Goal: Task Accomplishment & Management: Use online tool/utility

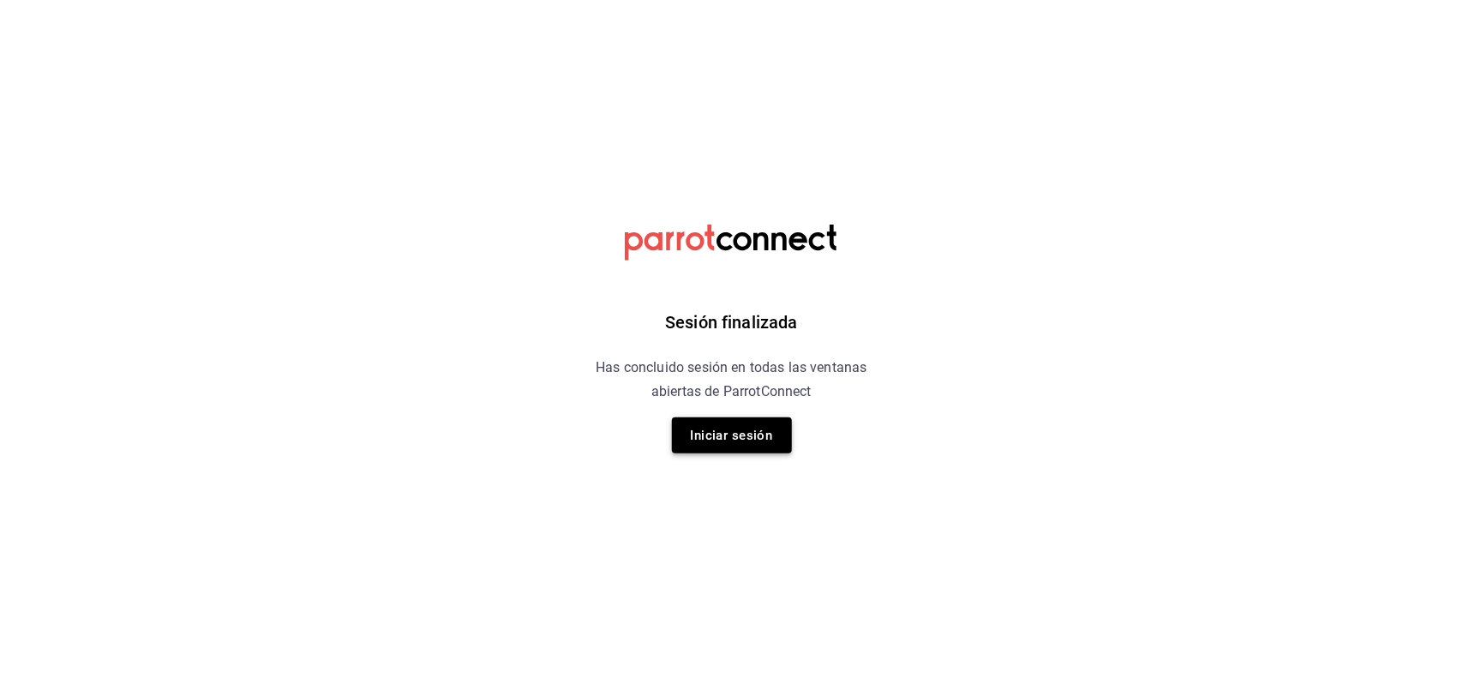
click at [777, 436] on button "Iniciar sesión" at bounding box center [732, 436] width 120 height 36
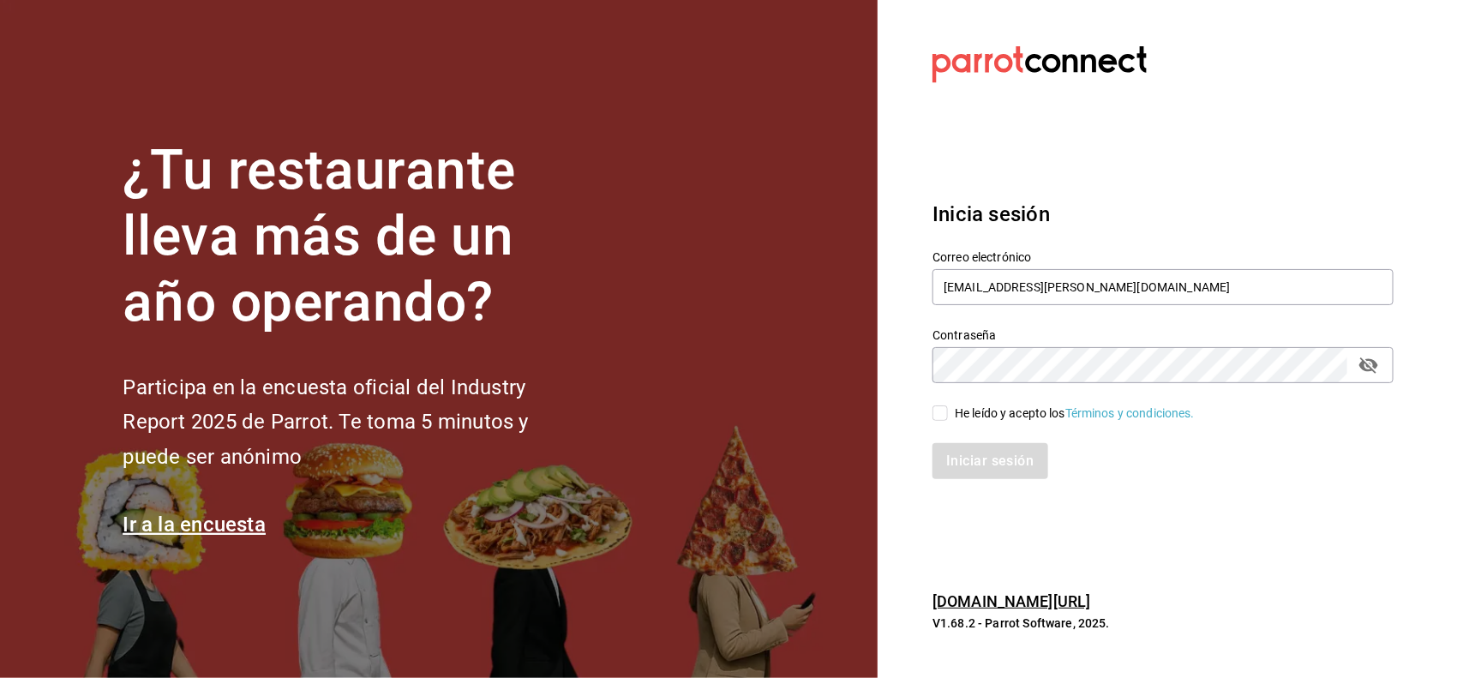
click at [948, 410] on input "He leído y acepto los Términos y condiciones." at bounding box center [940, 413] width 15 height 15
checkbox input "true"
click at [975, 450] on button "Iniciar sesión" at bounding box center [991, 461] width 117 height 36
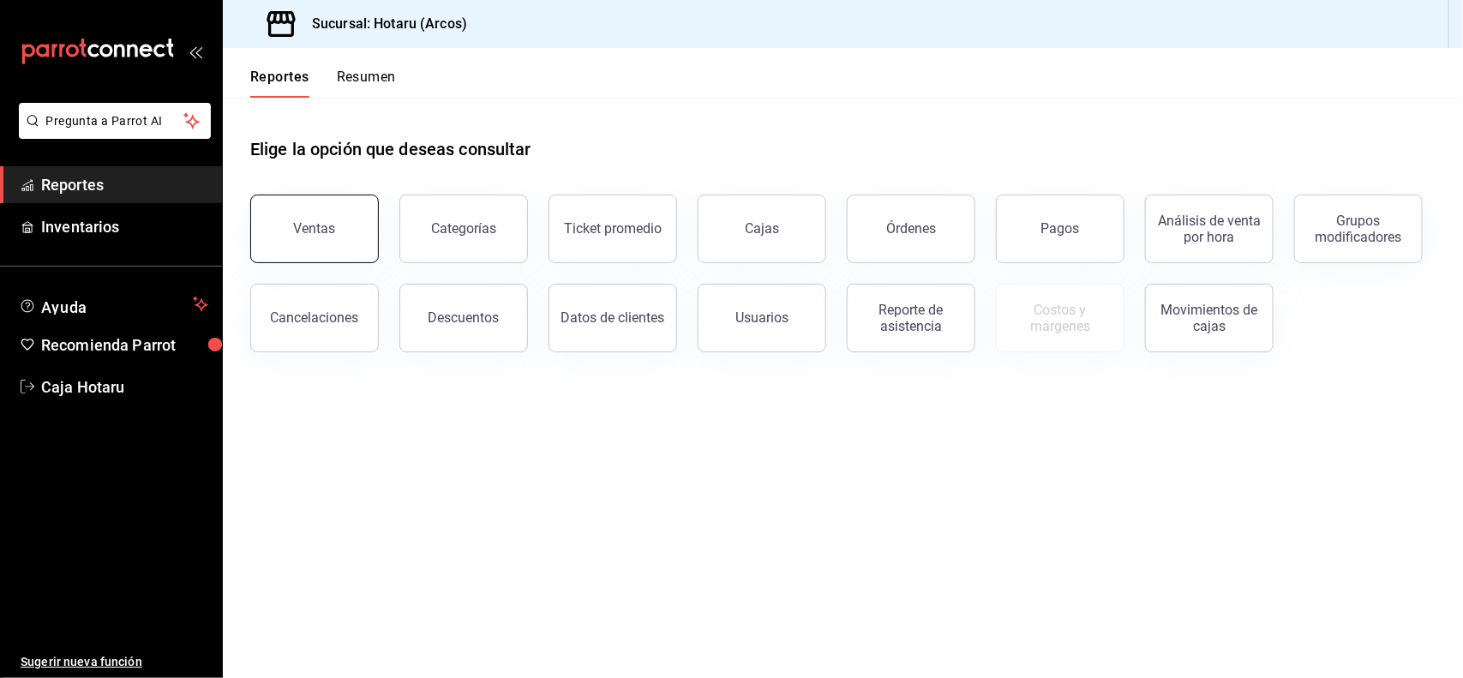
click at [317, 219] on button "Ventas" at bounding box center [314, 229] width 129 height 69
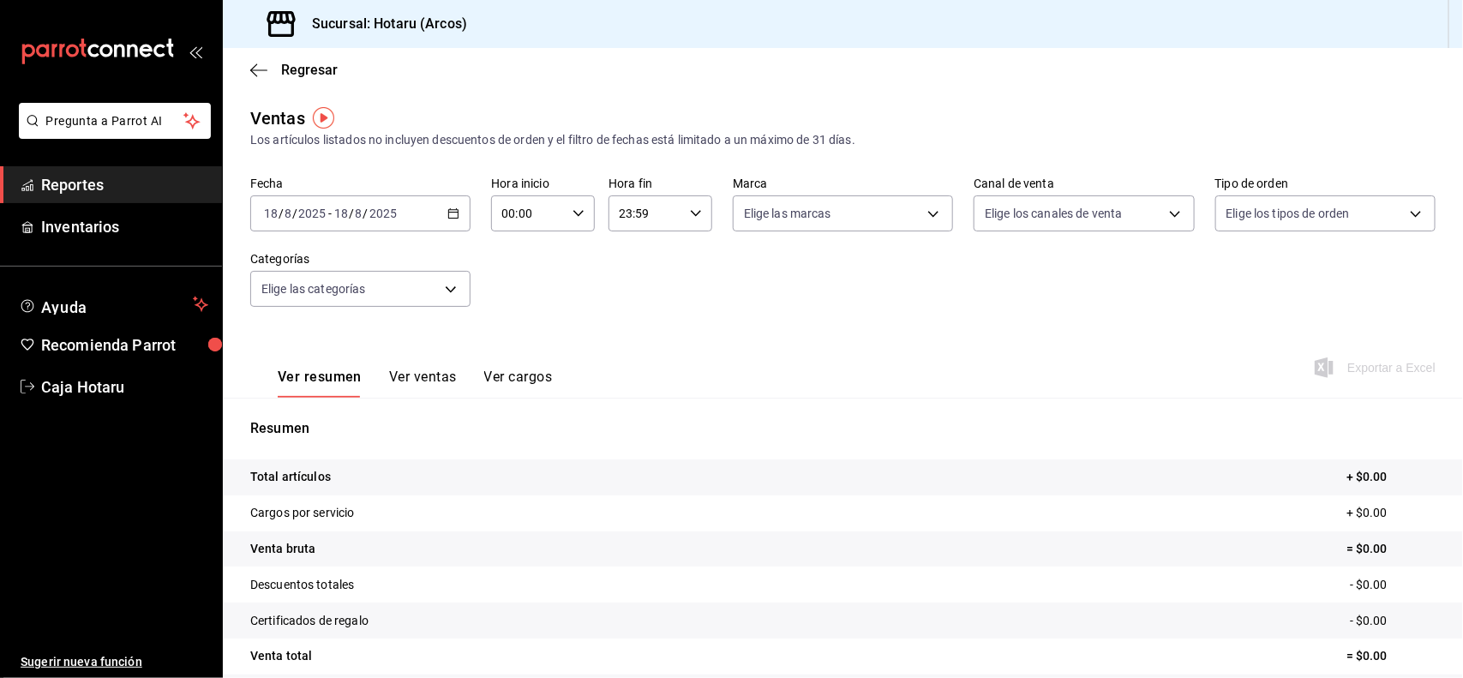
click at [457, 219] on div "2025-08-18 18 / 8 / 2025 - 2025-08-18 18 / 8 / 2025" at bounding box center [360, 213] width 220 height 36
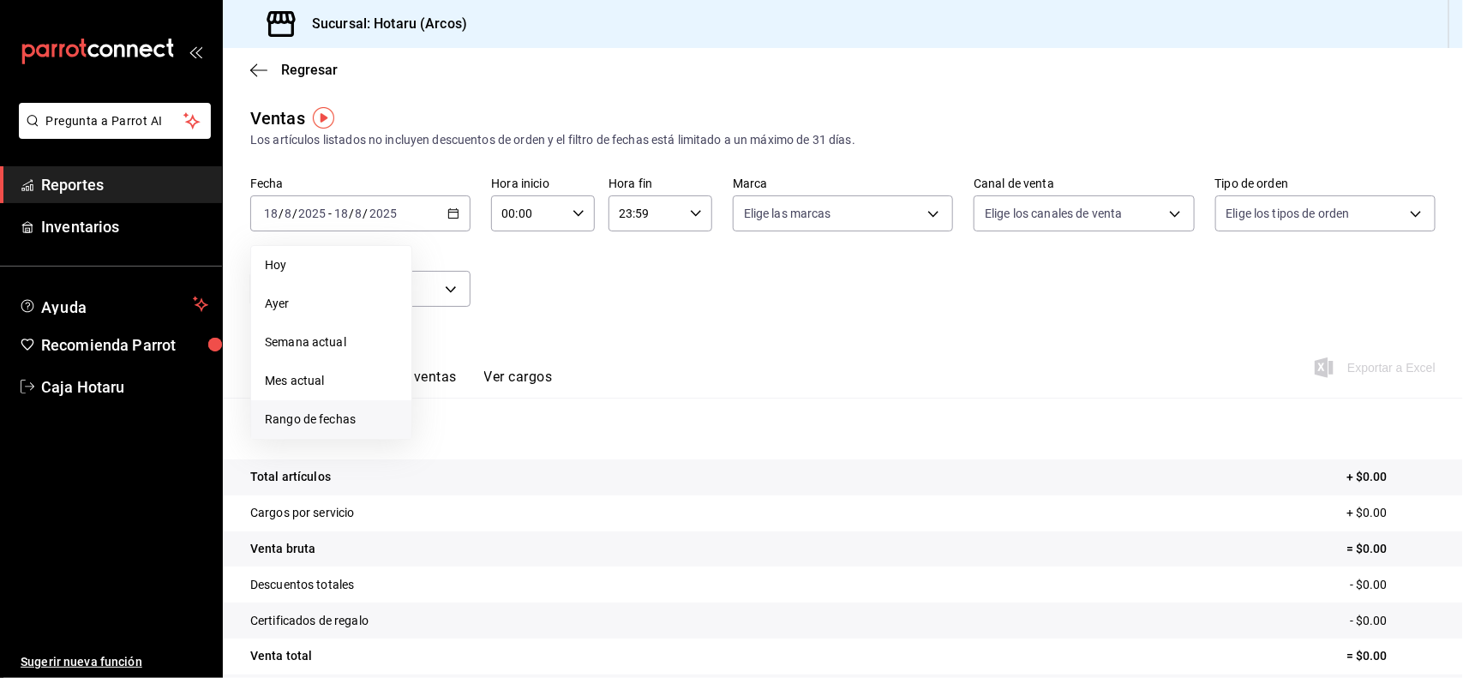
click at [292, 413] on span "Rango de fechas" at bounding box center [331, 420] width 133 height 18
click at [442, 405] on abbr "11" at bounding box center [447, 403] width 11 height 12
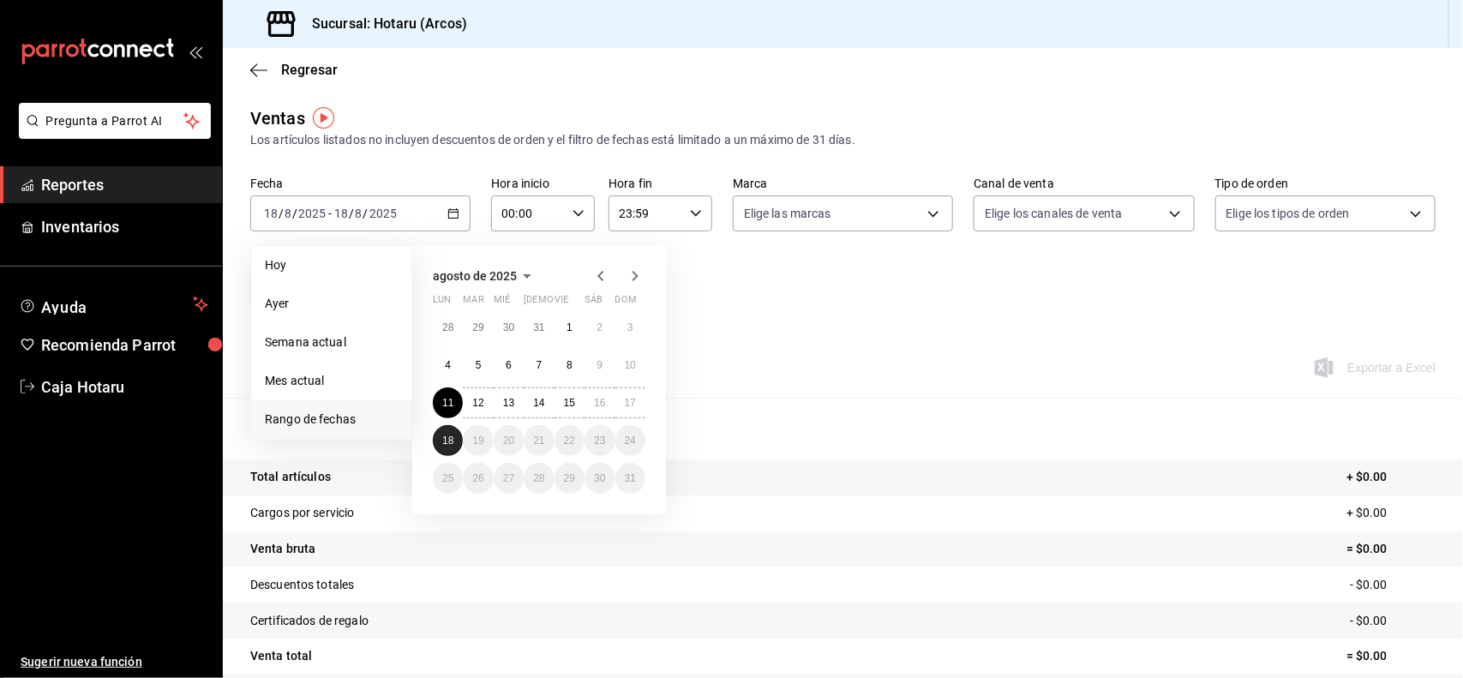
click at [450, 440] on abbr "18" at bounding box center [447, 441] width 11 height 12
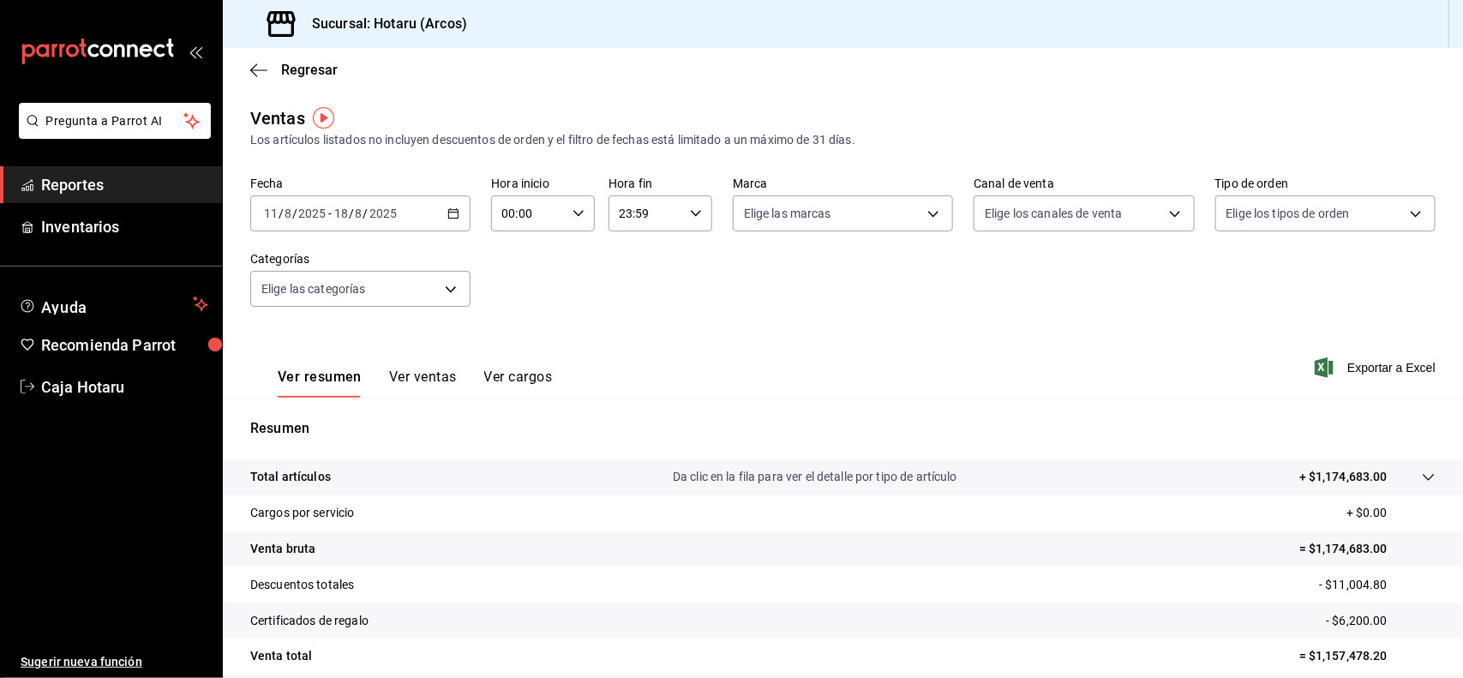
click at [577, 217] on icon "button" at bounding box center [579, 213] width 12 height 12
click at [510, 264] on span "03" at bounding box center [514, 271] width 24 height 14
type input "03:00"
click at [692, 214] on div at bounding box center [731, 339] width 1463 height 678
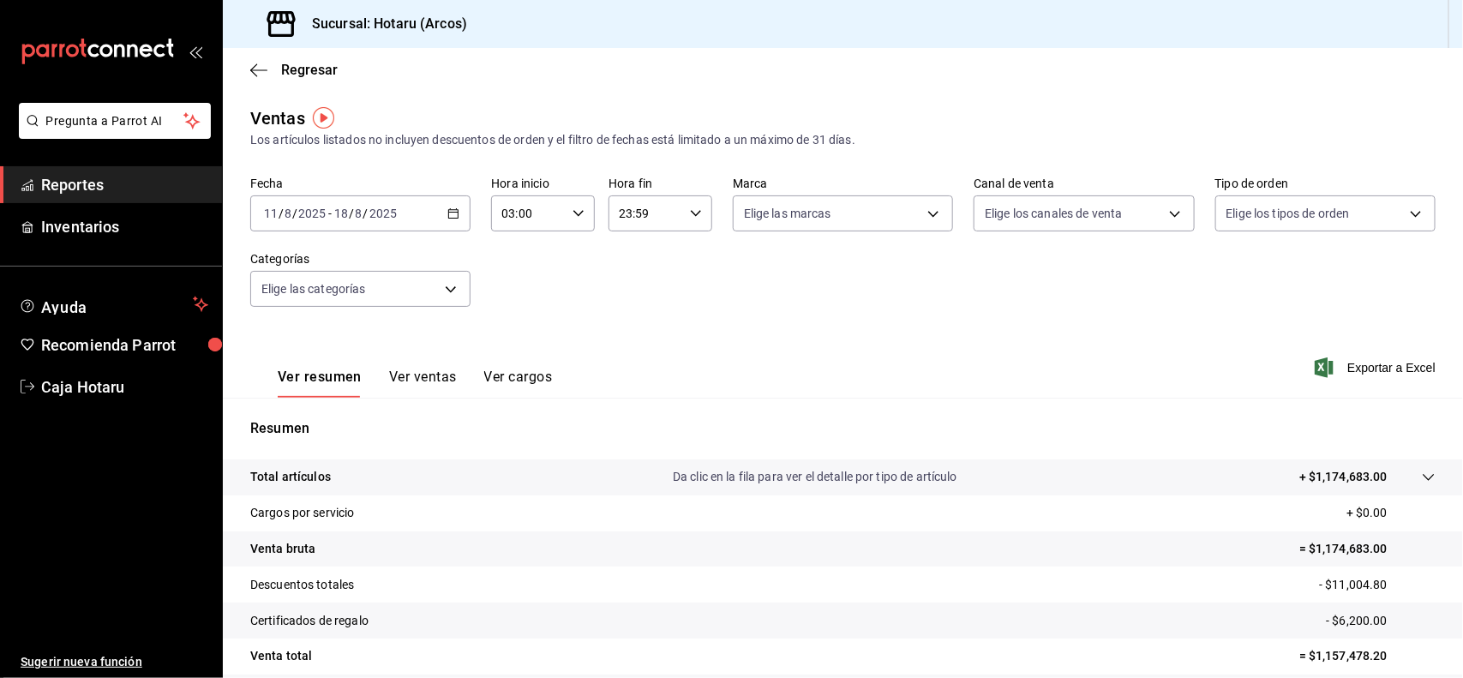
click at [692, 214] on icon "button" at bounding box center [696, 213] width 12 height 12
click at [631, 263] on button "00" at bounding box center [630, 257] width 45 height 34
click at [686, 255] on span "00" at bounding box center [682, 257] width 24 height 14
drag, startPoint x: 628, startPoint y: 321, endPoint x: 622, endPoint y: 348, distance: 27.2
click at [622, 348] on button "02" at bounding box center [630, 339] width 45 height 34
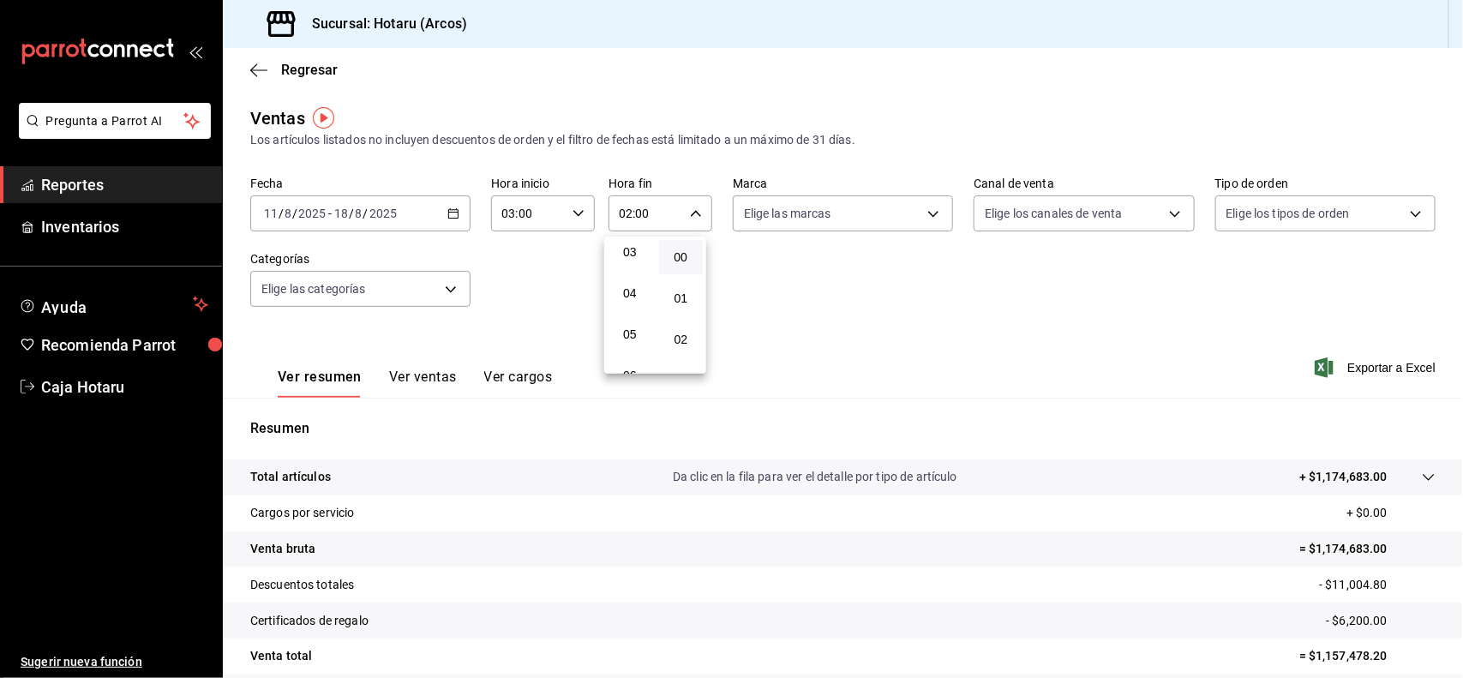
scroll to position [131, 0]
click at [628, 327] on span "05" at bounding box center [630, 332] width 24 height 14
type input "05:00"
click at [960, 290] on div at bounding box center [731, 339] width 1463 height 678
click at [1359, 367] on span "Exportar a Excel" at bounding box center [1377, 368] width 117 height 21
